Goal: Information Seeking & Learning: Find specific fact

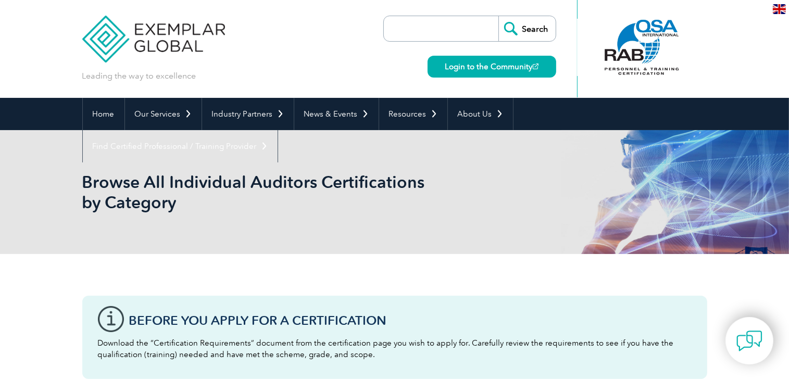
click at [440, 30] on input "search" at bounding box center [443, 28] width 109 height 25
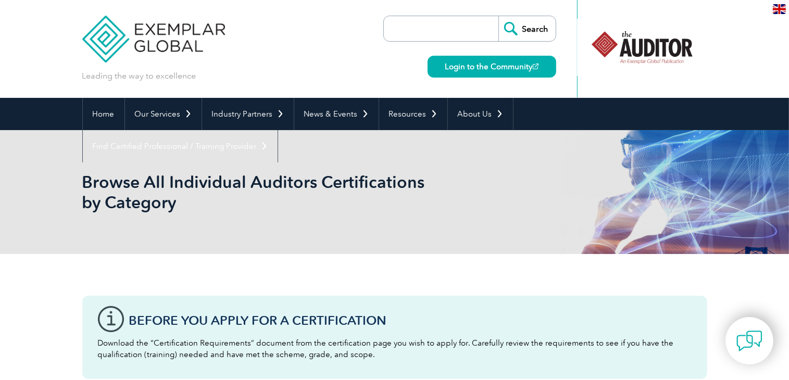
type input "C"
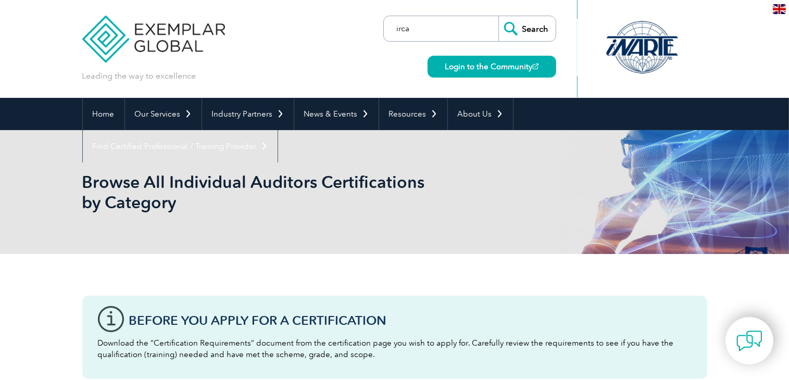
type input "irca"
click at [499, 16] on input "Search" at bounding box center [527, 28] width 57 height 25
click at [548, 32] on input "Search" at bounding box center [527, 28] width 57 height 25
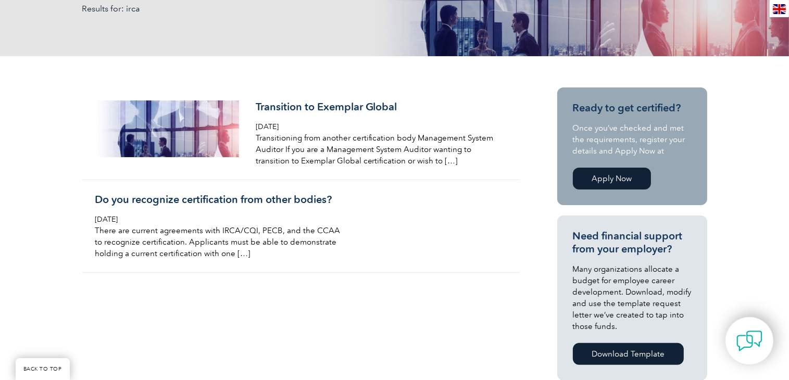
scroll to position [208, 0]
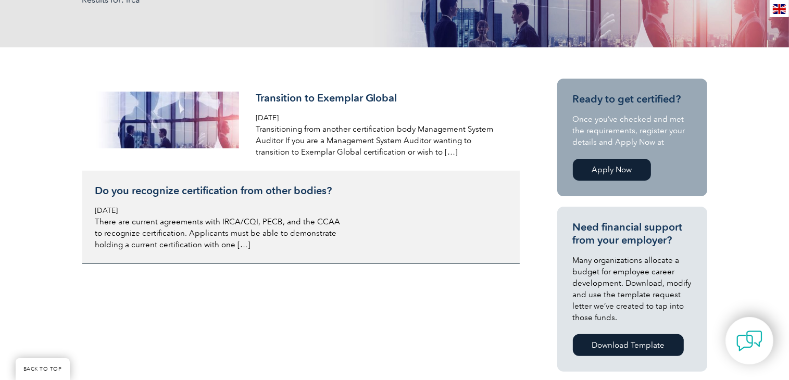
click at [243, 244] on p "There are current agreements with IRCA/CQI, PECB, and the CCAA to recognize cer…" at bounding box center [218, 233] width 247 height 34
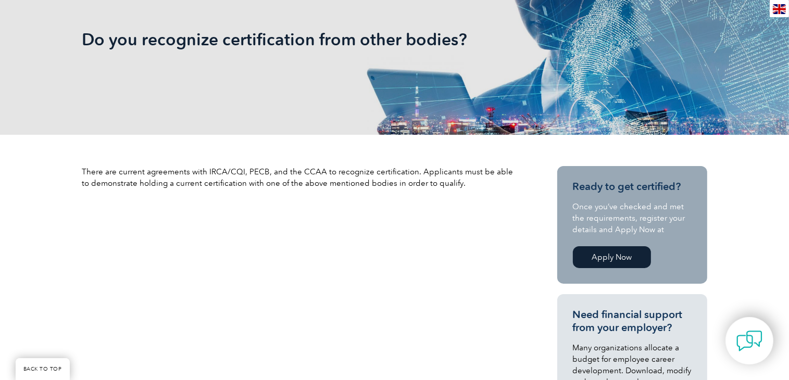
scroll to position [208, 0]
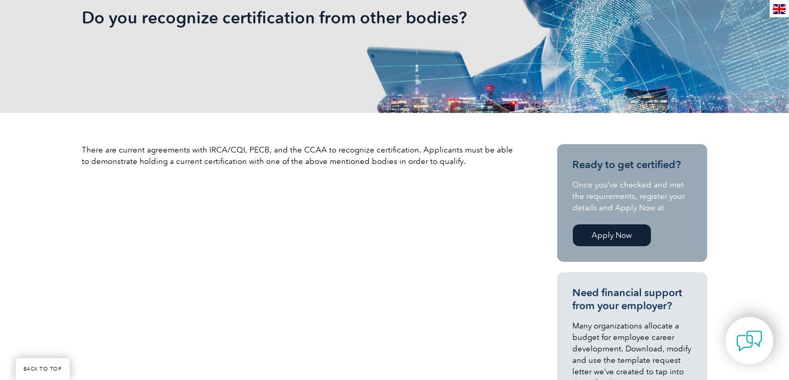
click at [607, 234] on link "Apply Now" at bounding box center [612, 236] width 78 height 22
